Goal: Task Accomplishment & Management: Use online tool/utility

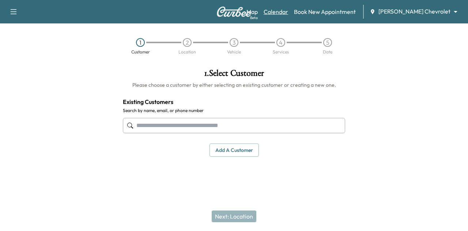
click at [288, 9] on link "Calendar" at bounding box center [275, 11] width 24 height 9
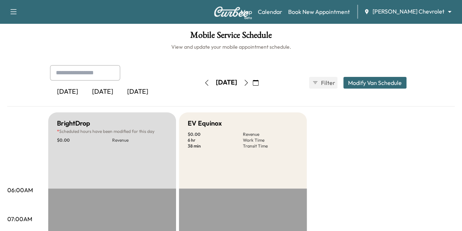
click at [249, 81] on icon "button" at bounding box center [246, 83] width 6 height 6
click at [252, 86] on button "button" at bounding box center [246, 83] width 12 height 12
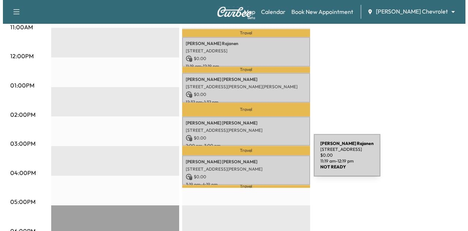
scroll to position [308, 0]
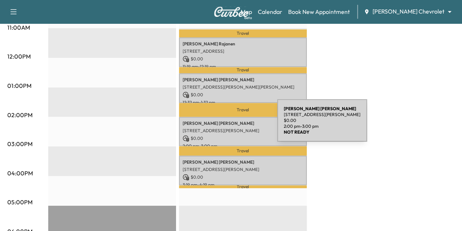
click at [222, 127] on p "[STREET_ADDRESS][PERSON_NAME]" at bounding box center [243, 130] width 121 height 6
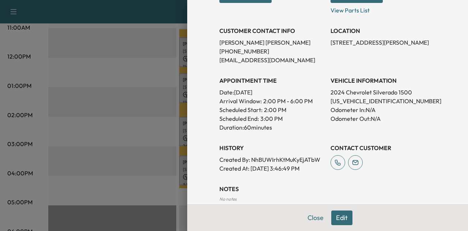
scroll to position [133, 0]
click at [350, 103] on p "[US_VEHICLE_IDENTIFICATION_NUMBER]" at bounding box center [382, 100] width 105 height 9
copy p "[US_VEHICLE_IDENTIFICATION_NUMBER]"
click at [308, 218] on button "Close" at bounding box center [315, 217] width 26 height 15
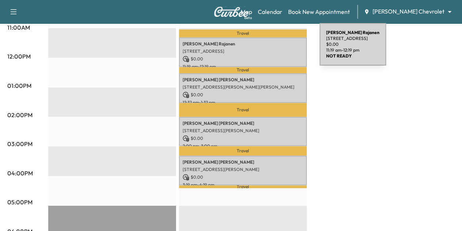
click at [265, 49] on p "[STREET_ADDRESS]" at bounding box center [243, 51] width 121 height 6
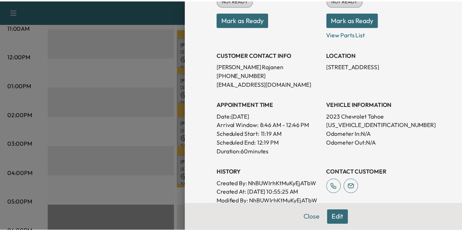
scroll to position [110, 0]
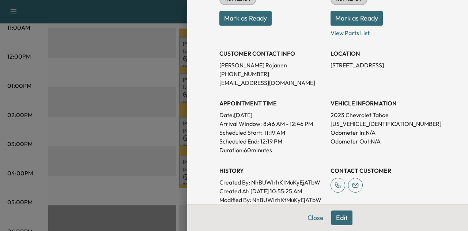
click at [348, 123] on p "[US_VEHICLE_IDENTIFICATION_NUMBER]" at bounding box center [382, 123] width 105 height 9
copy p "[US_VEHICLE_IDENTIFICATION_NUMBER]"
click at [318, 220] on button "Close" at bounding box center [315, 217] width 26 height 15
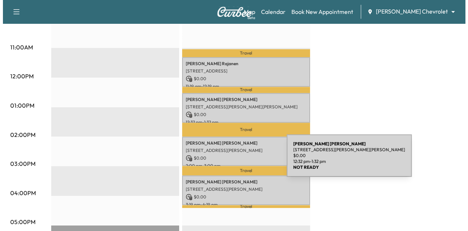
scroll to position [289, 0]
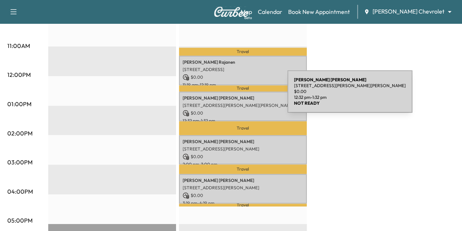
click at [233, 96] on p "[PERSON_NAME]" at bounding box center [243, 98] width 121 height 6
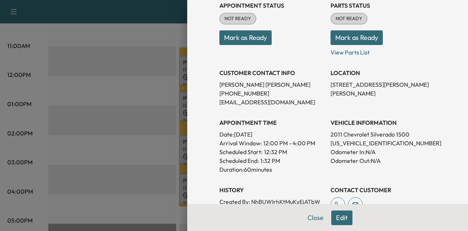
scroll to position [91, 0]
click at [309, 218] on button "Close" at bounding box center [315, 217] width 26 height 15
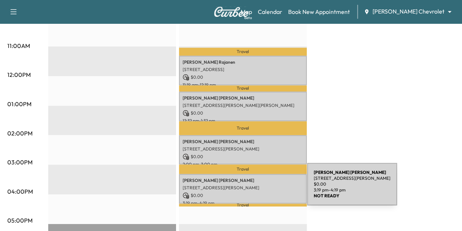
click at [252, 192] on p "$ 0.00" at bounding box center [243, 195] width 121 height 7
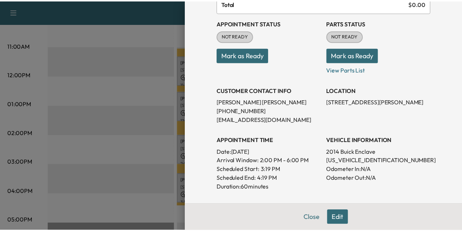
scroll to position [73, 0]
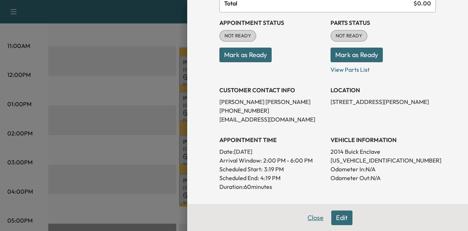
click at [307, 216] on button "Close" at bounding box center [315, 217] width 26 height 15
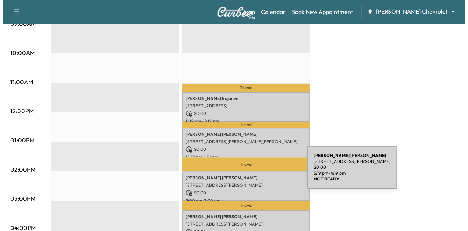
scroll to position [252, 0]
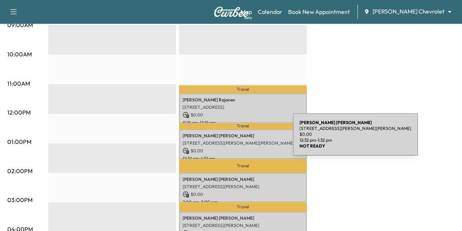
click at [238, 140] on p "[STREET_ADDRESS][PERSON_NAME][PERSON_NAME]" at bounding box center [243, 143] width 121 height 6
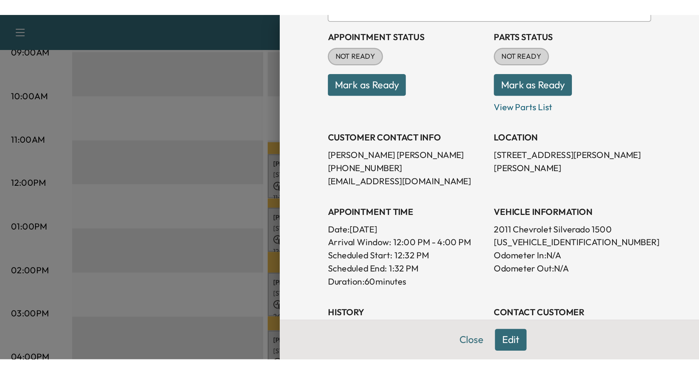
scroll to position [82, 0]
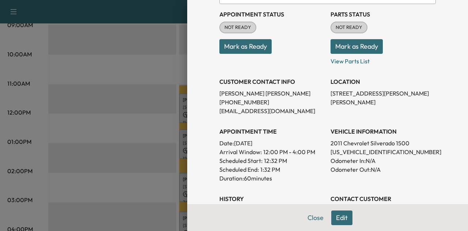
click at [351, 151] on p "[US_VEHICLE_IDENTIFICATION_NUMBER]" at bounding box center [382, 151] width 105 height 9
copy p "[US_VEHICLE_IDENTIFICATION_NUMBER]"
